Goal: Transaction & Acquisition: Purchase product/service

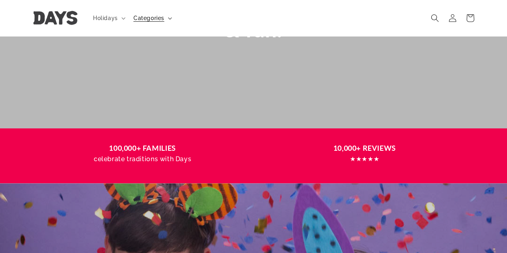
scroll to position [0, 507]
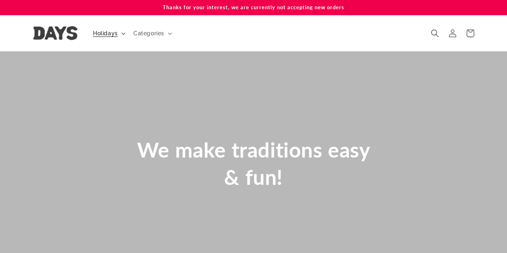
click at [123, 32] on summary "Holidays" at bounding box center [108, 33] width 40 height 17
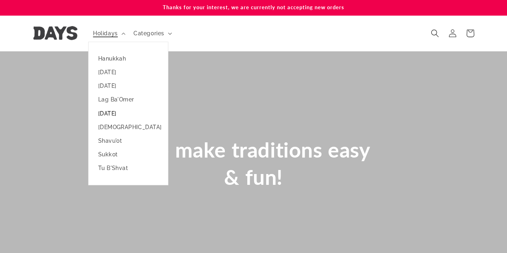
click at [119, 113] on link "[DATE]" at bounding box center [128, 114] width 79 height 14
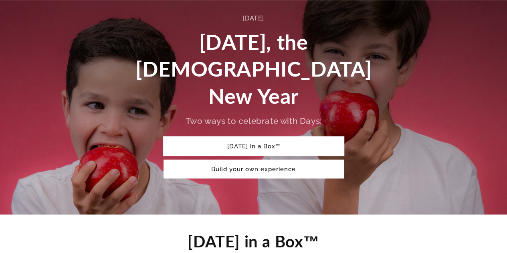
click at [259, 137] on link "[DATE] in a Box™" at bounding box center [254, 146] width 180 height 19
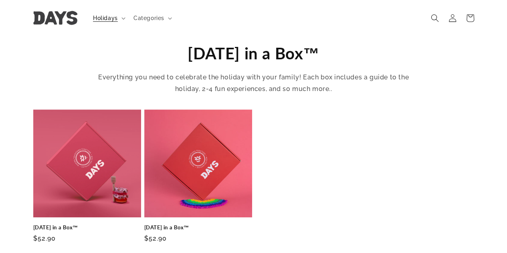
scroll to position [262, 0]
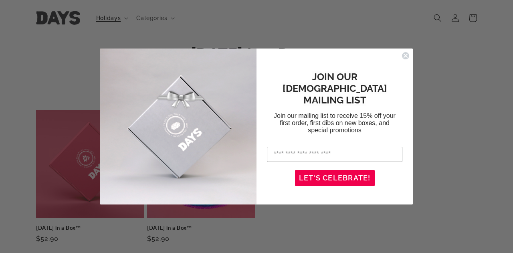
click at [364, 125] on p "Join our mailing list to receive 15% off your first order, first dibs on new bo…" at bounding box center [335, 123] width 124 height 22
click at [406, 53] on circle "Close dialog" at bounding box center [406, 56] width 8 height 8
